Goal: Find contact information: Find contact information

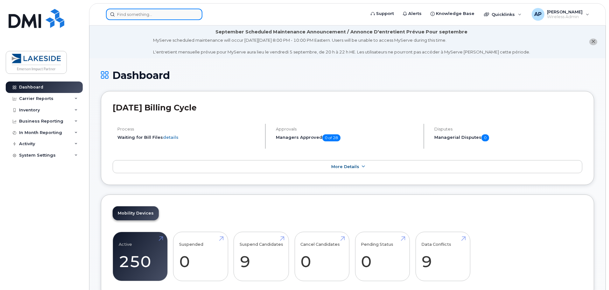
click at [193, 18] on div at bounding box center [154, 14] width 96 height 11
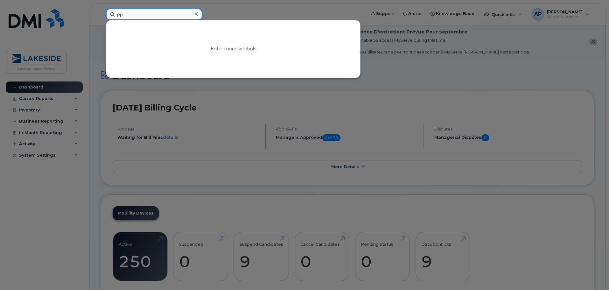
type input "p"
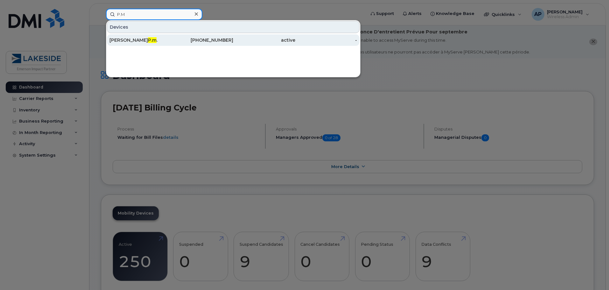
type input "P.M"
click at [148, 40] on span "P.m" at bounding box center [152, 40] width 9 height 6
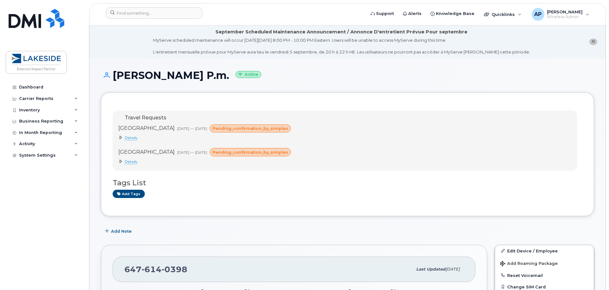
click at [121, 137] on icon at bounding box center [121, 138] width 4 height 4
